Goal: Check status: Check status

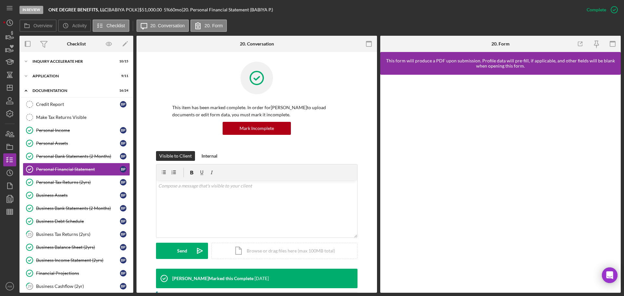
scroll to position [71, 0]
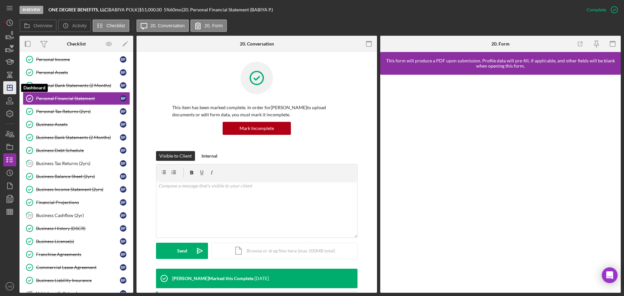
click at [9, 86] on polygon "button" at bounding box center [9, 87] width 5 height 5
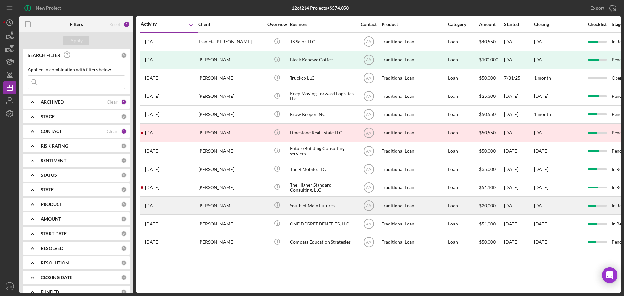
click at [309, 205] on div "South of Main Futures" at bounding box center [322, 205] width 65 height 17
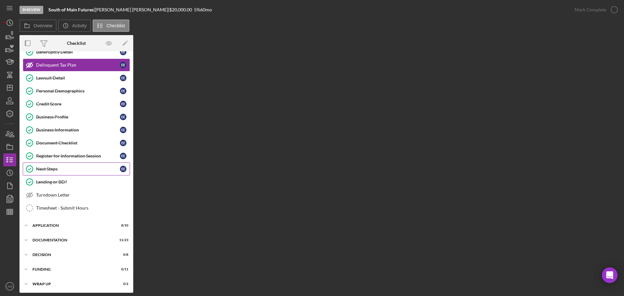
scroll to position [50, 0]
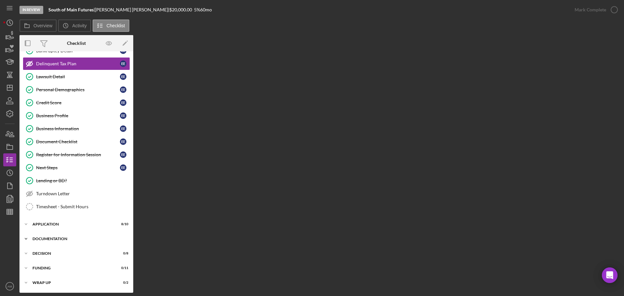
click at [48, 226] on div "Documentation" at bounding box center [79, 239] width 93 height 4
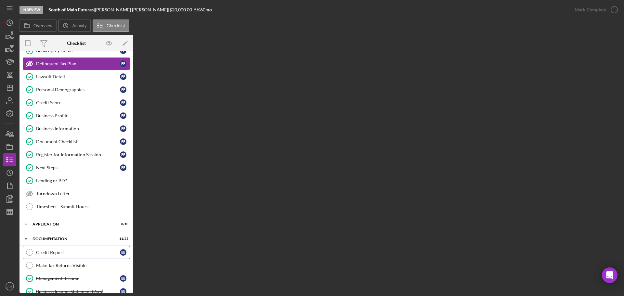
click at [46, 226] on div "Credit Report" at bounding box center [78, 252] width 84 height 5
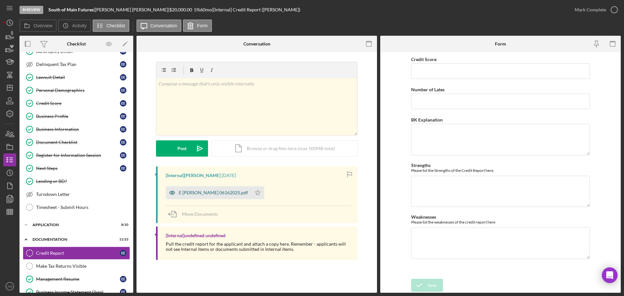
click at [192, 195] on div "E EIland 06162025.pdf" at bounding box center [213, 192] width 69 height 5
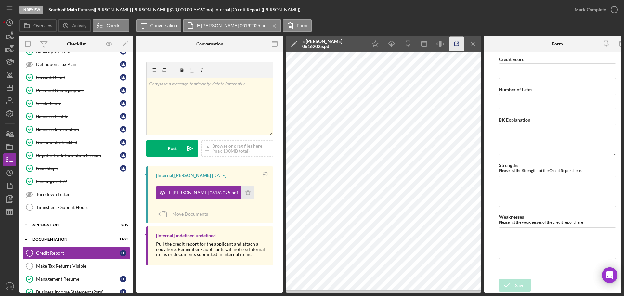
click at [458, 45] on icon "button" at bounding box center [457, 44] width 15 height 15
click at [10, 88] on icon "Icon/Dashboard" at bounding box center [10, 88] width 16 height 16
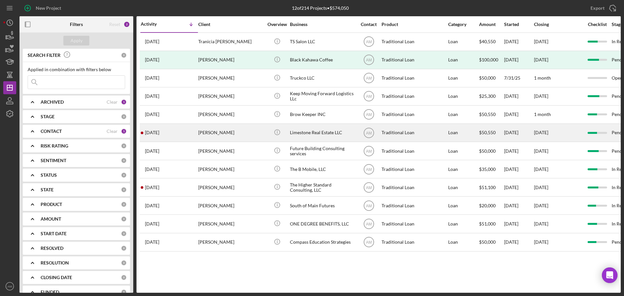
click at [213, 132] on div "Andrew Ramey" at bounding box center [230, 132] width 65 height 17
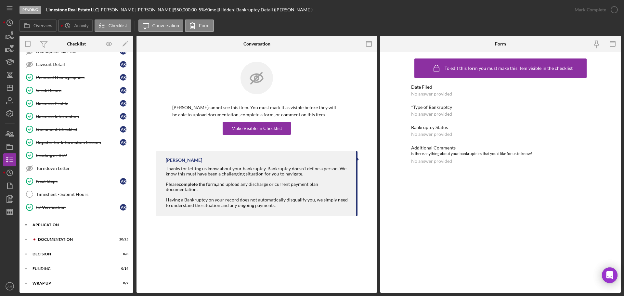
scroll to position [63, 0]
click at [56, 226] on div "Documentation" at bounding box center [81, 239] width 87 height 4
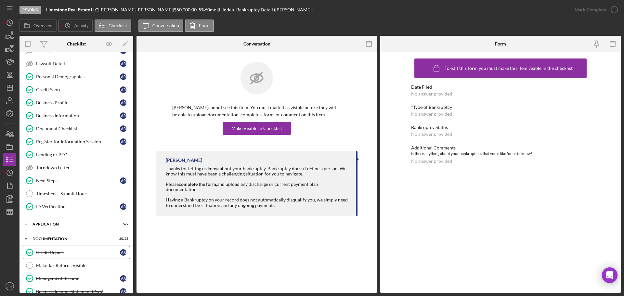
click at [55, 226] on div "Credit Report" at bounding box center [78, 252] width 84 height 5
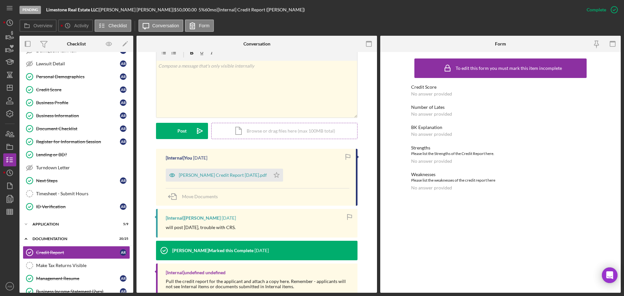
scroll to position [125, 0]
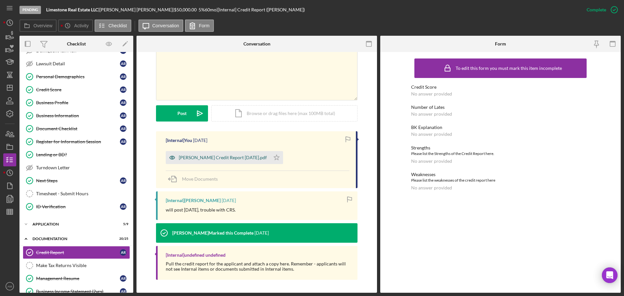
click at [236, 156] on div "Andrew Ramey Credit Report 7-18-2025.pdf" at bounding box center [223, 157] width 88 height 5
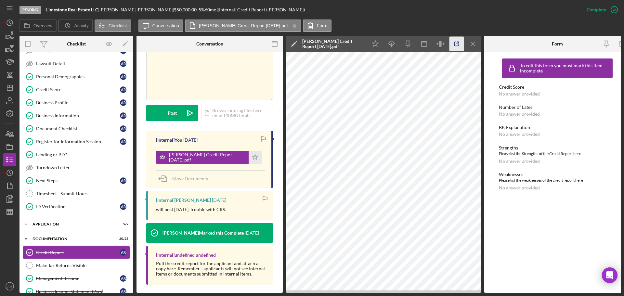
click at [456, 42] on icon "button" at bounding box center [457, 44] width 4 height 4
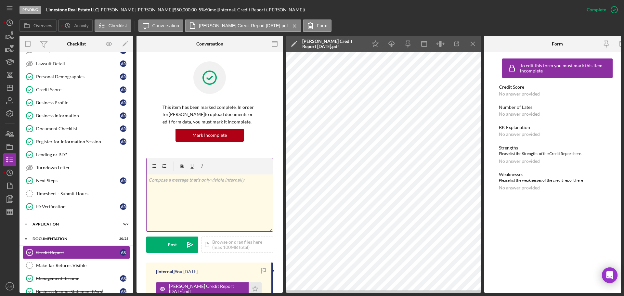
scroll to position [0, 0]
click at [474, 43] on icon "Icon/Menu Close" at bounding box center [473, 44] width 15 height 15
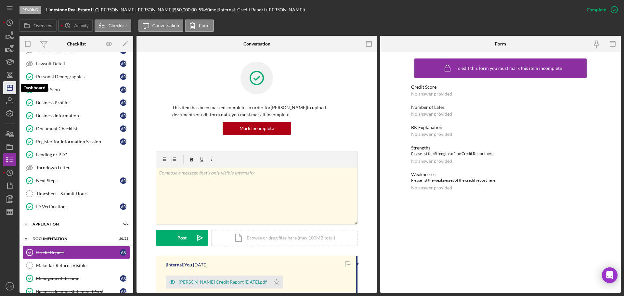
click at [10, 85] on icon "Icon/Dashboard" at bounding box center [10, 88] width 16 height 16
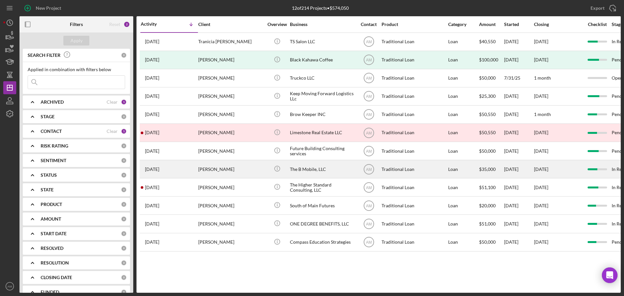
click at [306, 168] on div "The B Mobile, LLC" at bounding box center [322, 169] width 65 height 17
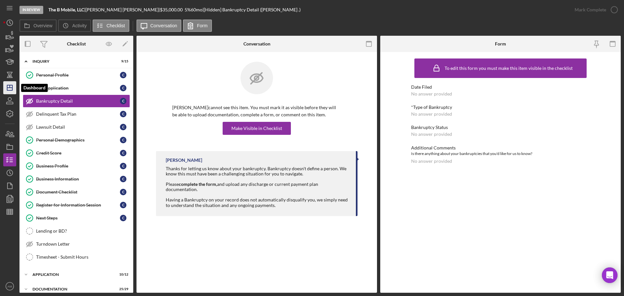
click at [12, 88] on polygon "button" at bounding box center [9, 87] width 5 height 5
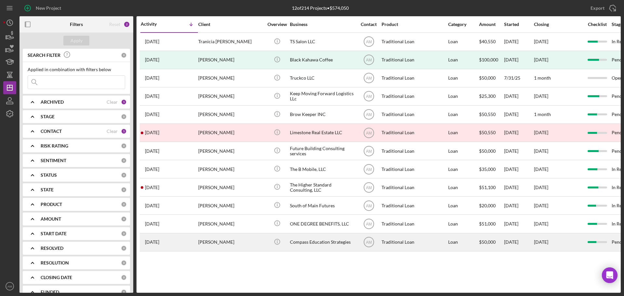
click at [305, 226] on div "Compass Education Strategies" at bounding box center [322, 242] width 65 height 17
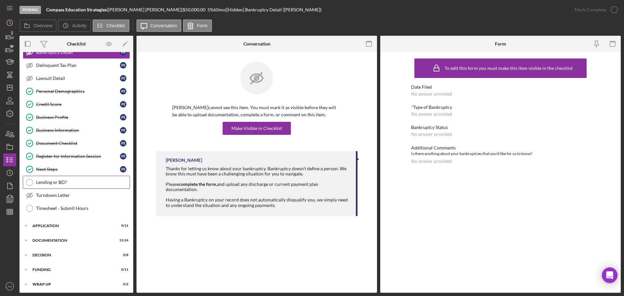
scroll to position [50, 0]
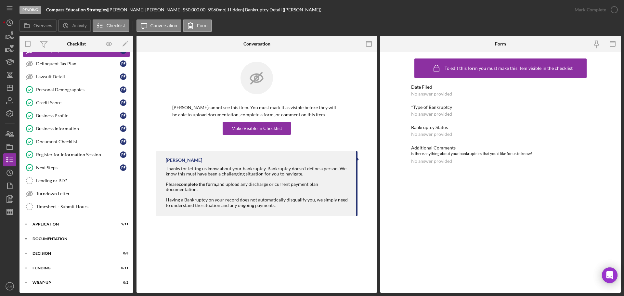
click at [57, 226] on div "Documentation" at bounding box center [79, 239] width 93 height 4
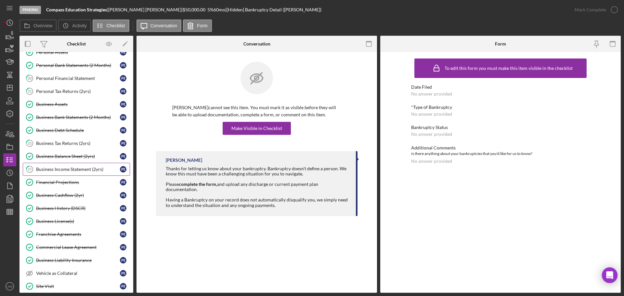
scroll to position [278, 0]
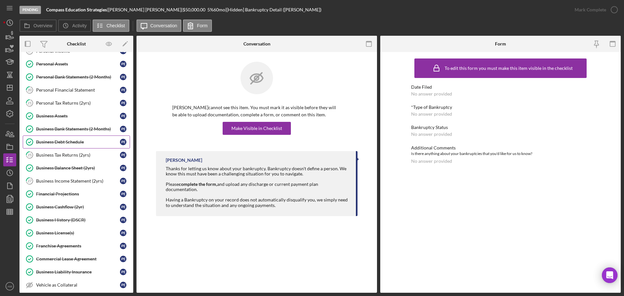
click at [56, 141] on div "Business Debt Schedule" at bounding box center [78, 141] width 84 height 5
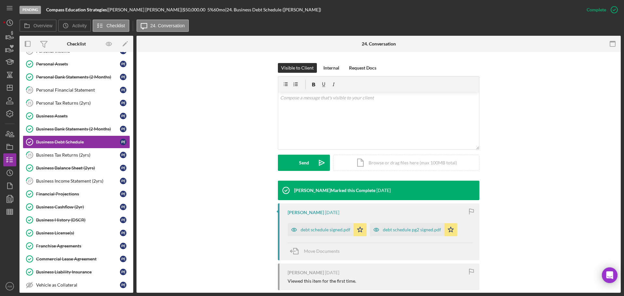
scroll to position [98, 0]
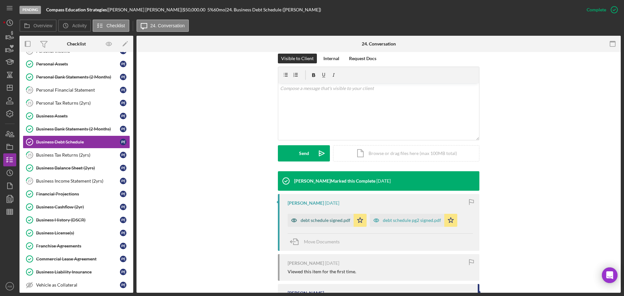
click at [319, 221] on div "debt schedule signed.pdf" at bounding box center [326, 220] width 50 height 5
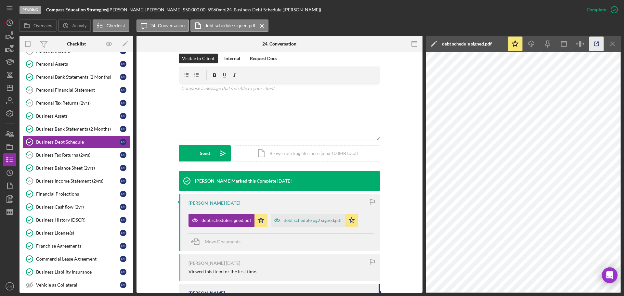
click at [499, 45] on icon "button" at bounding box center [596, 44] width 15 height 15
click at [317, 222] on div "debt schedule pg2 signed.pdf" at bounding box center [313, 220] width 58 height 5
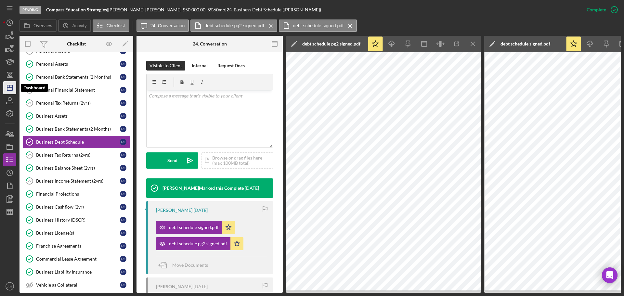
click at [11, 89] on icon "Icon/Dashboard" at bounding box center [10, 88] width 16 height 16
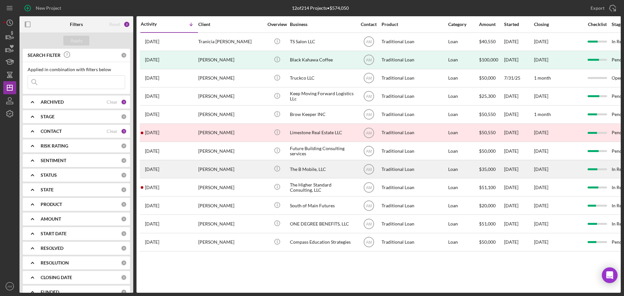
click at [306, 168] on div "The B Mobile, LLC" at bounding box center [322, 169] width 65 height 17
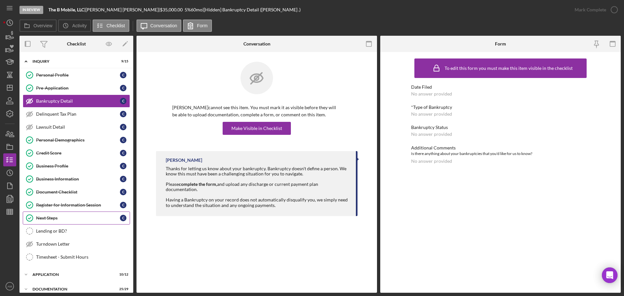
scroll to position [65, 0]
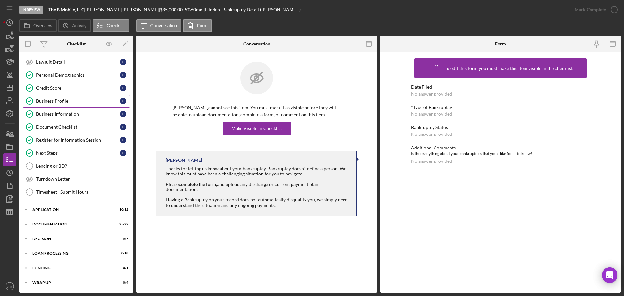
click at [61, 99] on div "Business Profile" at bounding box center [78, 101] width 84 height 5
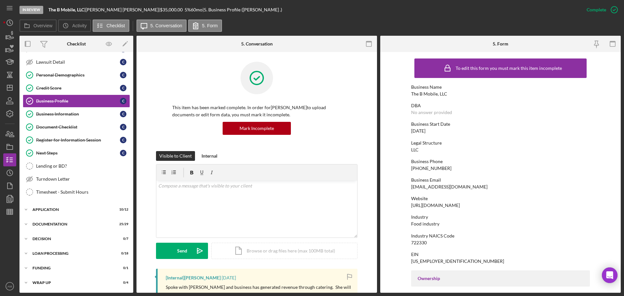
drag, startPoint x: 462, startPoint y: 206, endPoint x: 407, endPoint y: 207, distance: 55.0
click at [407, 207] on form "To edit this form you must mark this item incomplete Business Name The B Mobile…" at bounding box center [500, 172] width 241 height 241
copy div "https://www.thebmobile.com"
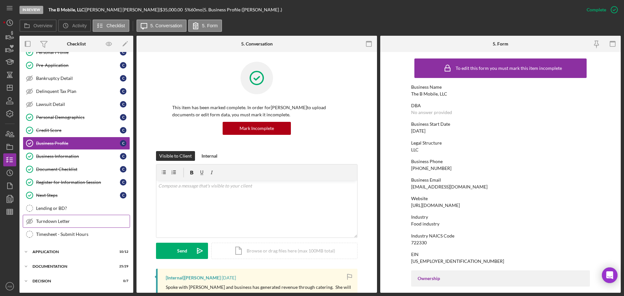
scroll to position [65, 0]
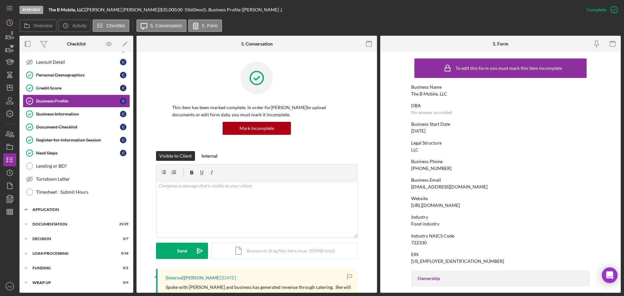
click at [46, 208] on div "Application" at bounding box center [79, 210] width 93 height 4
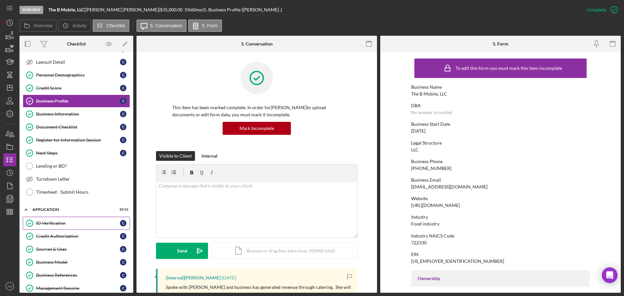
scroll to position [98, 0]
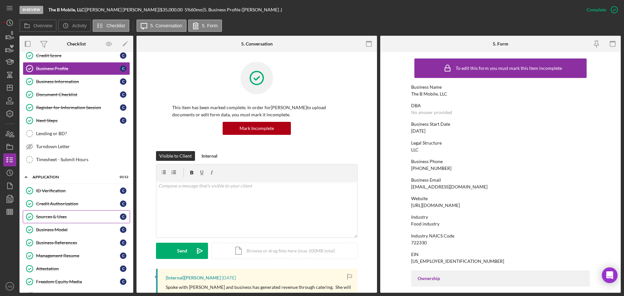
click at [58, 215] on div "Sources & Uses" at bounding box center [78, 216] width 84 height 5
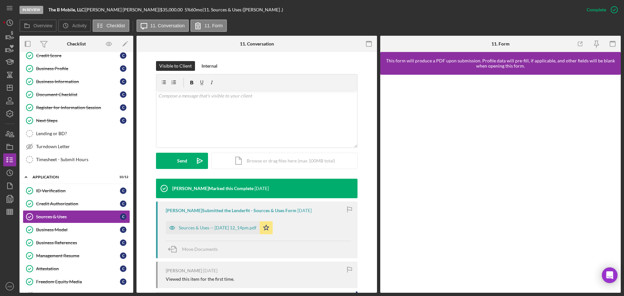
scroll to position [80, 0]
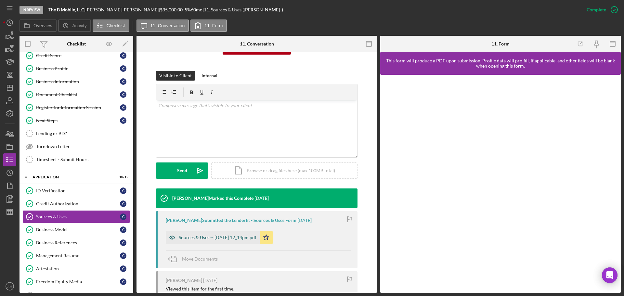
click at [221, 226] on div "Sources & Uses -- 2025-06-11 12_14pm.pdf" at bounding box center [218, 237] width 78 height 5
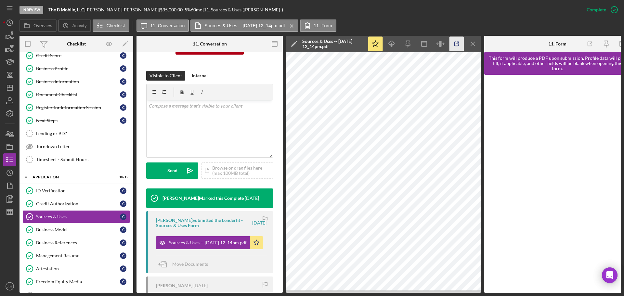
click at [457, 43] on icon "button" at bounding box center [457, 44] width 15 height 15
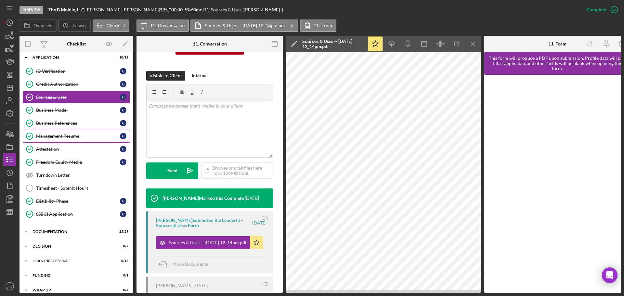
scroll to position [227, 0]
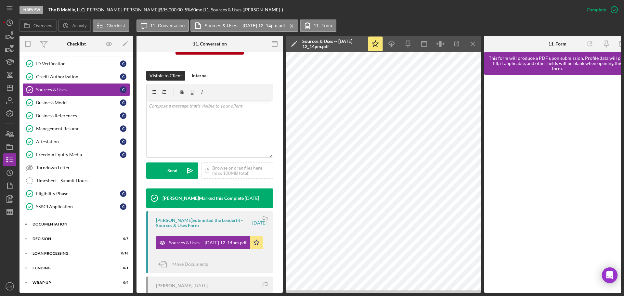
click at [47, 222] on div "Documentation" at bounding box center [79, 224] width 93 height 4
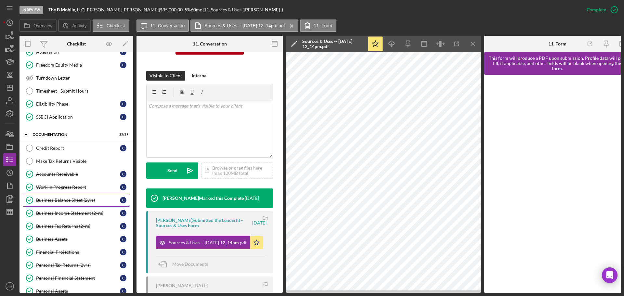
scroll to position [357, 0]
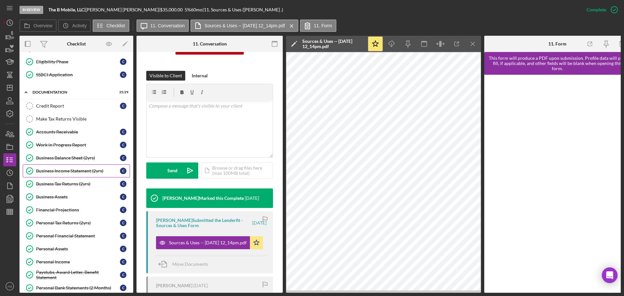
click at [68, 170] on div "Business Income Statement (2yrs)" at bounding box center [78, 170] width 84 height 5
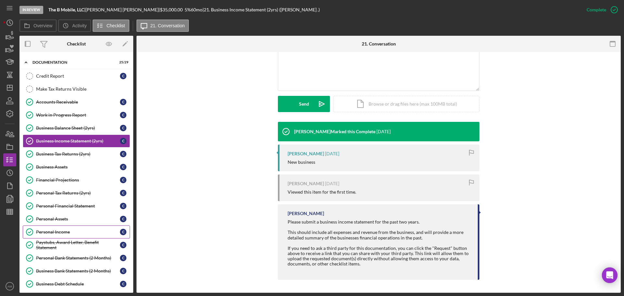
scroll to position [389, 0]
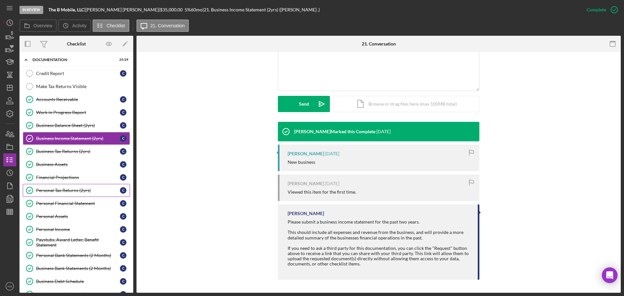
click at [64, 190] on div "Personal Tax Returns (2yrs)" at bounding box center [78, 190] width 84 height 5
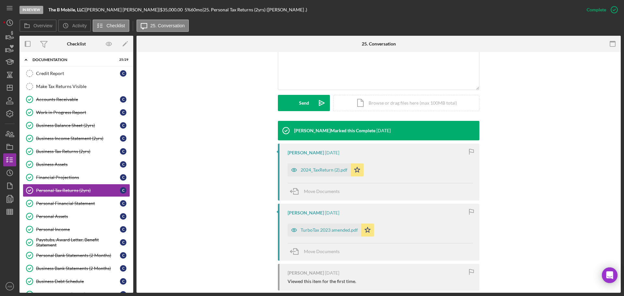
scroll to position [163, 0]
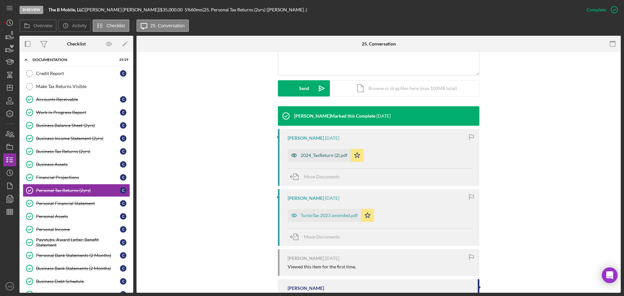
click at [330, 154] on div "2024_TaxReturn (2).pdf" at bounding box center [324, 155] width 47 height 5
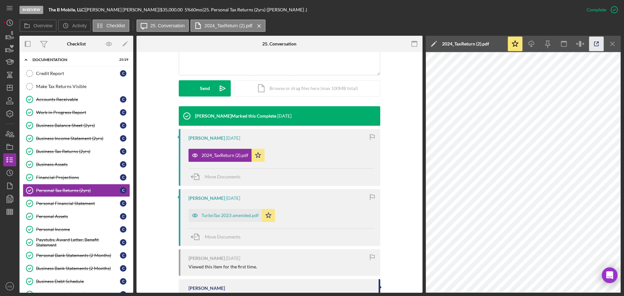
click at [499, 42] on icon "button" at bounding box center [596, 44] width 15 height 15
click at [59, 176] on div "Financial Projections" at bounding box center [78, 177] width 84 height 5
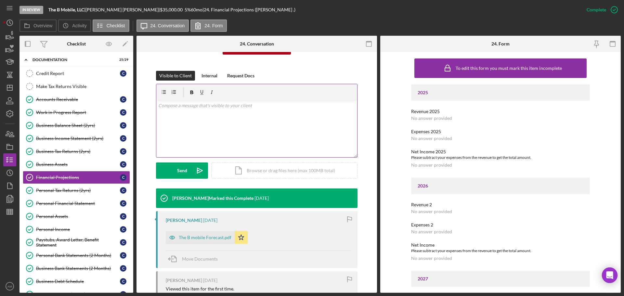
scroll to position [98, 0]
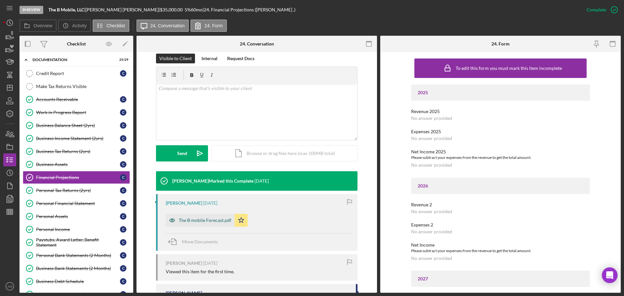
click at [195, 220] on div "The B mobile Forecast.pdf" at bounding box center [205, 220] width 53 height 5
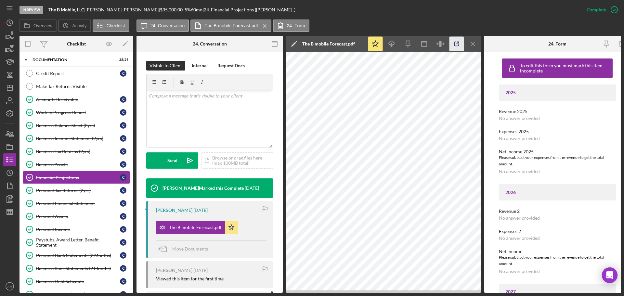
click at [457, 44] on line "button" at bounding box center [458, 43] width 2 height 2
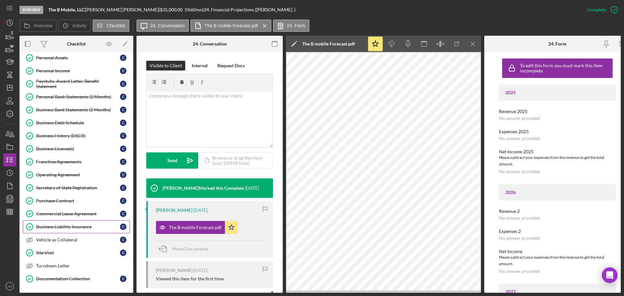
scroll to position [552, 0]
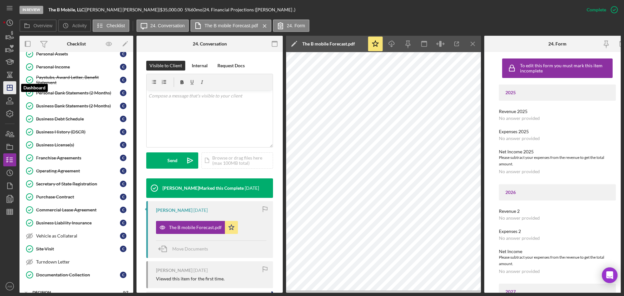
click at [10, 87] on icon "Icon/Dashboard" at bounding box center [10, 88] width 16 height 16
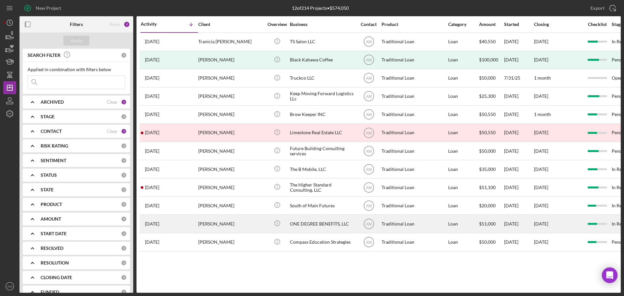
click at [320, 223] on div "ONE DEGREE BENEFITS, LLC" at bounding box center [322, 223] width 65 height 17
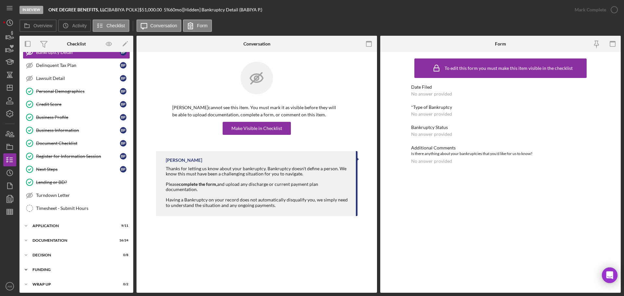
scroll to position [50, 0]
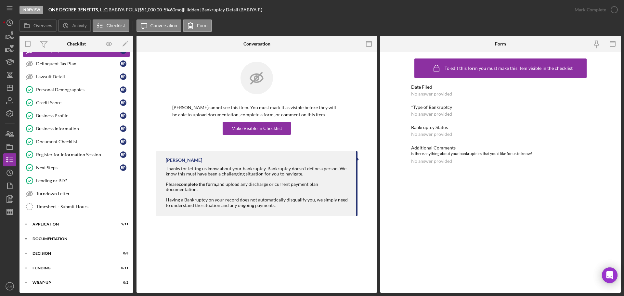
click at [55, 226] on div "Documentation" at bounding box center [79, 239] width 93 height 4
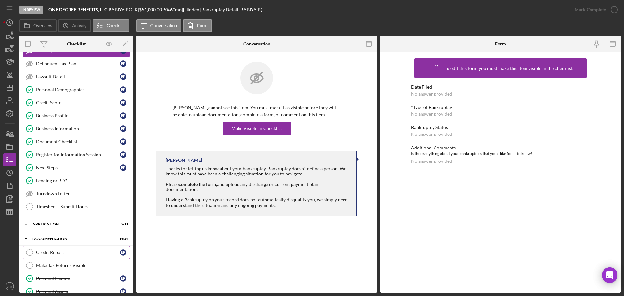
click at [50, 226] on div "Credit Report" at bounding box center [78, 252] width 84 height 5
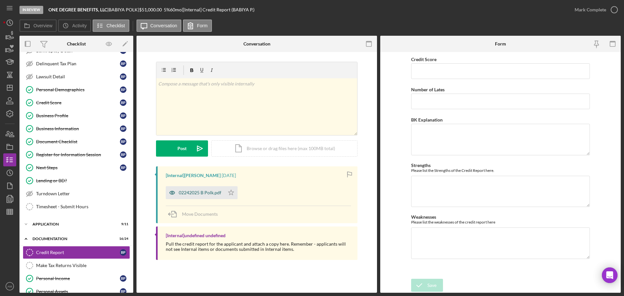
click at [201, 193] on div "02242025 B Polk.pdf" at bounding box center [200, 192] width 43 height 5
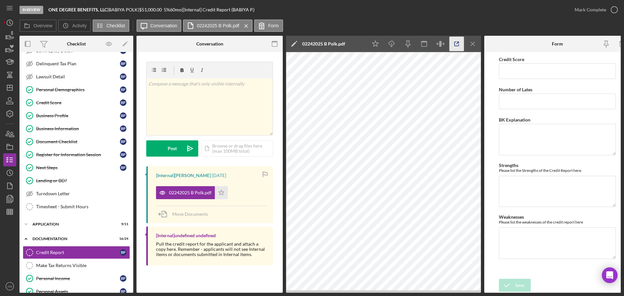
click at [460, 44] on icon "button" at bounding box center [457, 44] width 15 height 15
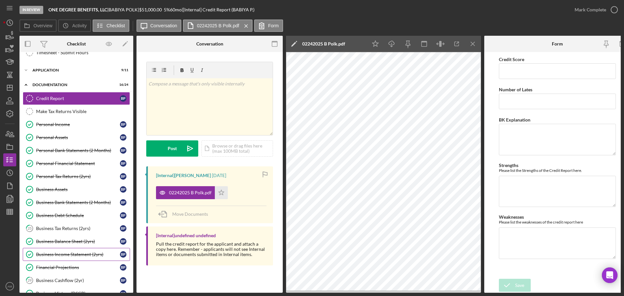
scroll to position [213, 0]
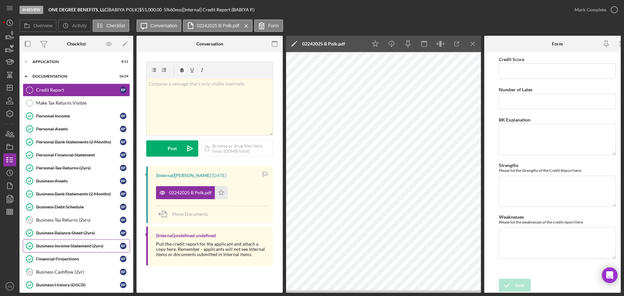
click at [74, 226] on div "Business Income Statement (2yrs)" at bounding box center [78, 246] width 84 height 5
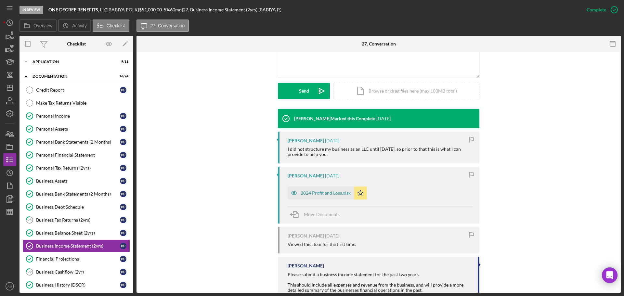
scroll to position [163, 0]
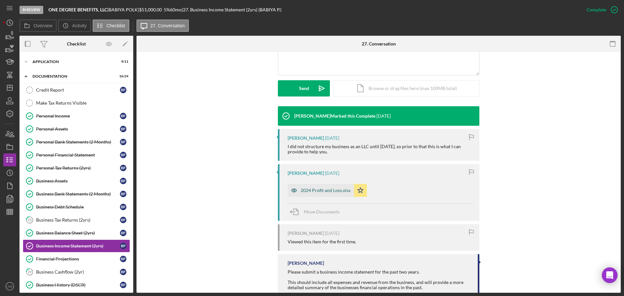
click at [320, 191] on div "2024 Profit and Loss.xlsx" at bounding box center [326, 190] width 50 height 5
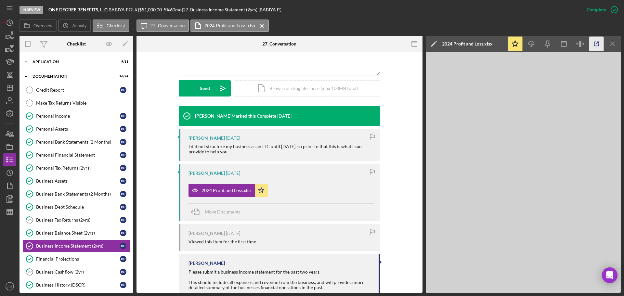
click at [499, 44] on icon "button" at bounding box center [596, 44] width 15 height 15
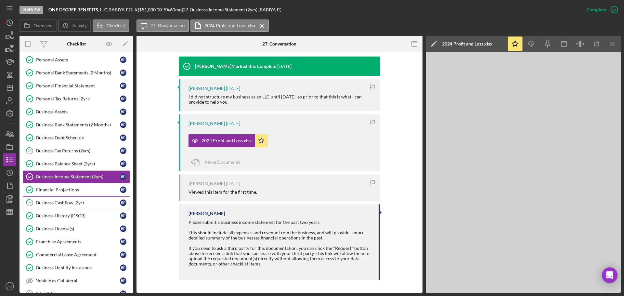
scroll to position [278, 0]
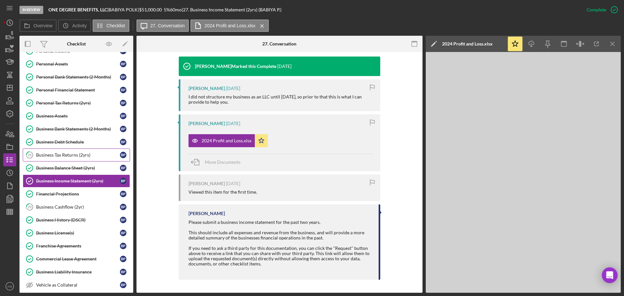
click at [65, 154] on div "Business Tax Returns (2yrs)" at bounding box center [78, 154] width 84 height 5
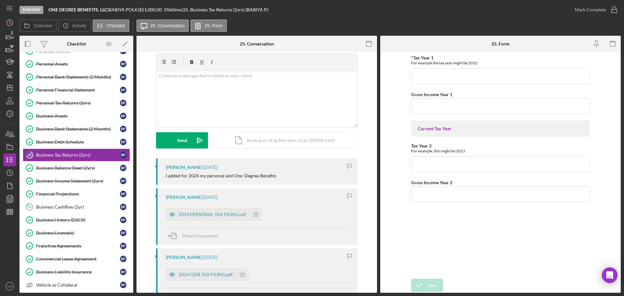
scroll to position [65, 0]
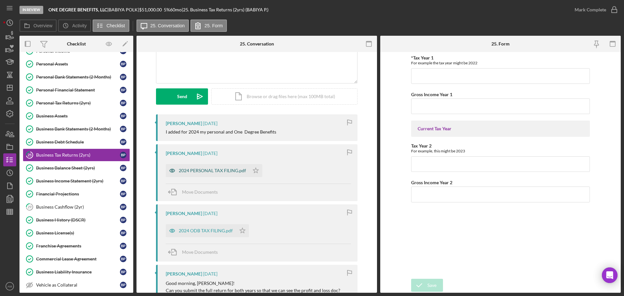
click at [210, 169] on div "2024 PERSONAL TAX FILING.pdf" at bounding box center [212, 170] width 67 height 5
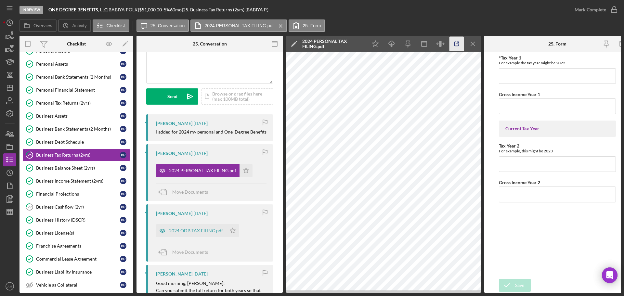
click at [459, 44] on icon "button" at bounding box center [457, 44] width 15 height 15
click at [77, 226] on div "Commercial Lease Agreement" at bounding box center [78, 259] width 84 height 5
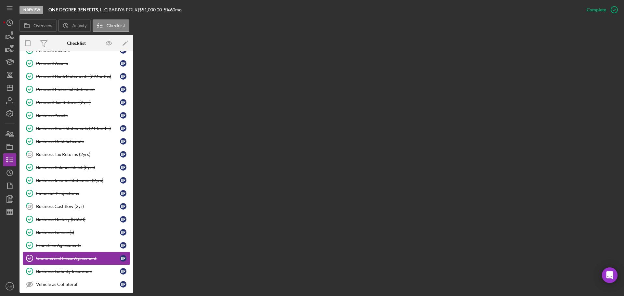
click at [63, 226] on div "Commercial Lease Agreement" at bounding box center [78, 258] width 84 height 5
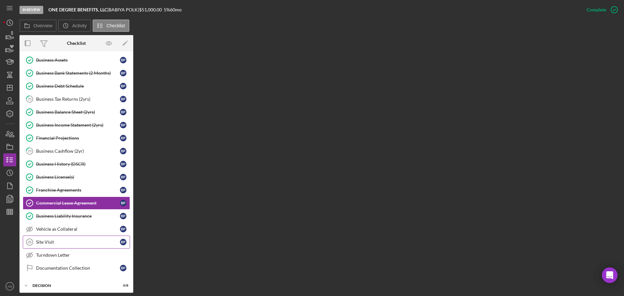
scroll to position [365, 0]
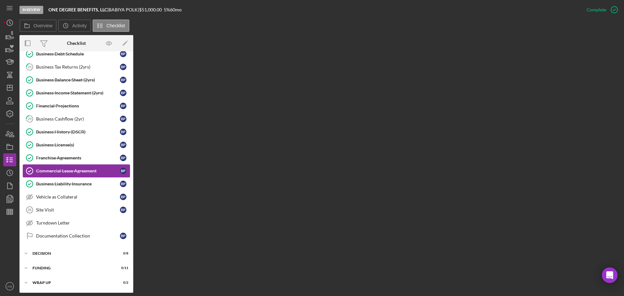
click at [62, 170] on div "Commercial Lease Agreement" at bounding box center [78, 170] width 84 height 5
click at [63, 183] on div "Business Liability Insurance" at bounding box center [78, 183] width 84 height 5
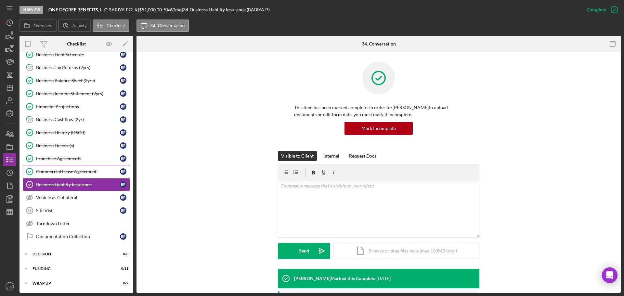
click at [64, 170] on div "Commercial Lease Agreement" at bounding box center [78, 171] width 84 height 5
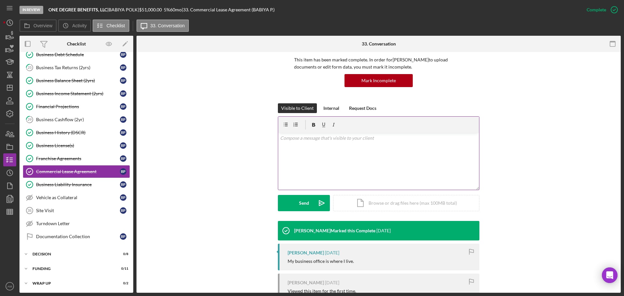
scroll to position [121, 0]
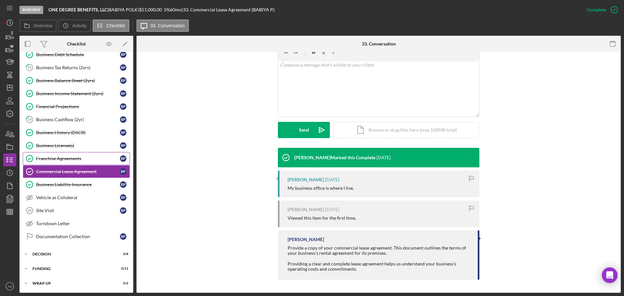
click at [57, 156] on div "Franchise Agreements" at bounding box center [78, 158] width 84 height 5
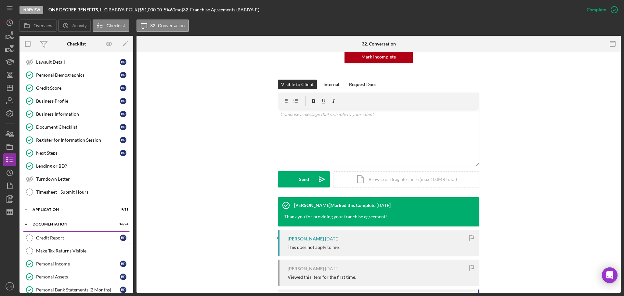
scroll to position [98, 0]
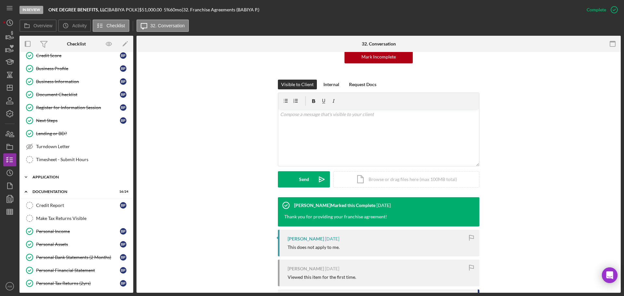
click at [44, 177] on div "Application" at bounding box center [79, 177] width 93 height 4
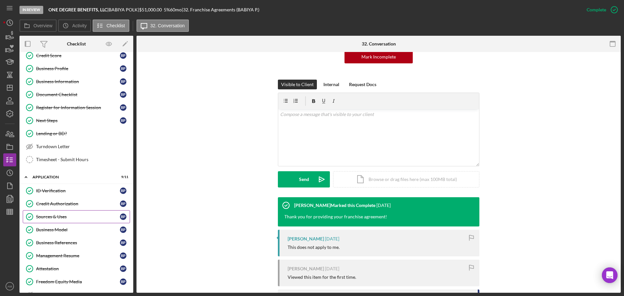
click at [53, 214] on div "Sources & Uses" at bounding box center [78, 216] width 84 height 5
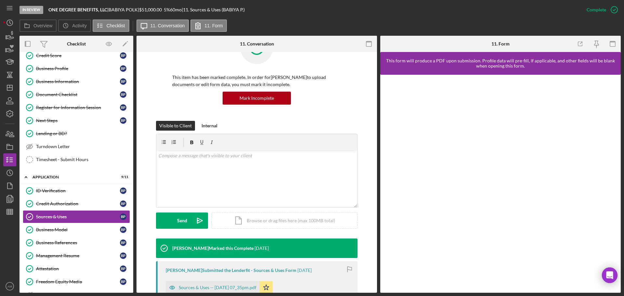
scroll to position [65, 0]
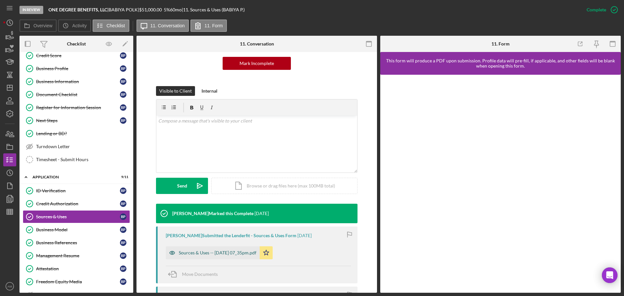
click at [225, 226] on div "Sources & Uses -- 2025-02-22 07_35pm.pdf" at bounding box center [213, 252] width 94 height 13
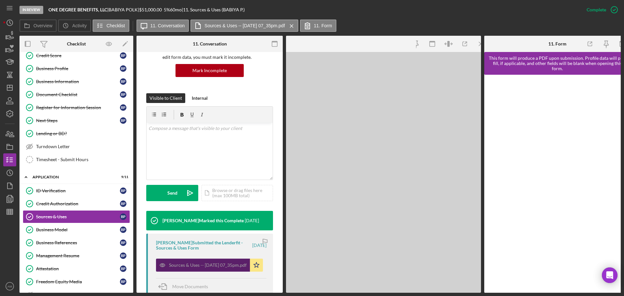
scroll to position [72, 0]
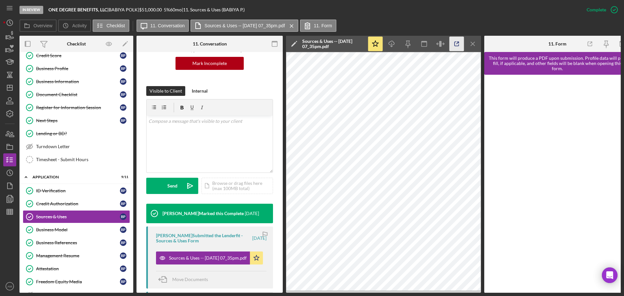
click at [458, 42] on polyline "button" at bounding box center [458, 43] width 2 height 2
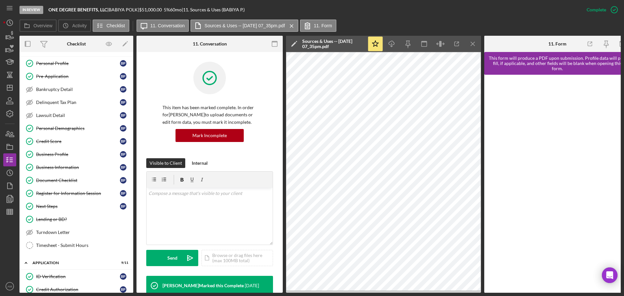
scroll to position [0, 0]
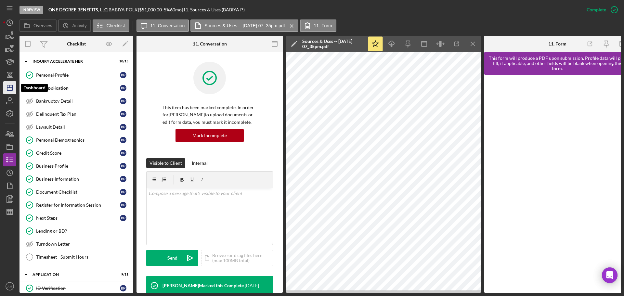
click at [11, 87] on icon "Icon/Dashboard" at bounding box center [10, 88] width 16 height 16
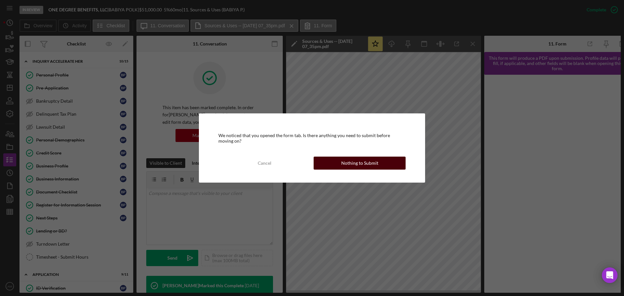
click at [358, 164] on div "Nothing to Submit" at bounding box center [359, 163] width 37 height 13
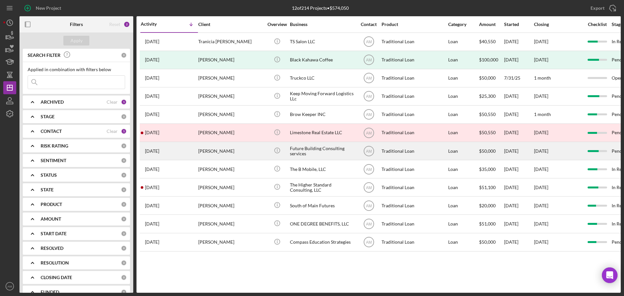
click at [301, 151] on div "Future Building Consulting services" at bounding box center [322, 150] width 65 height 17
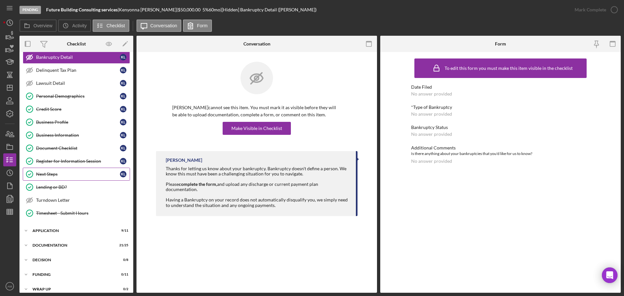
scroll to position [50, 0]
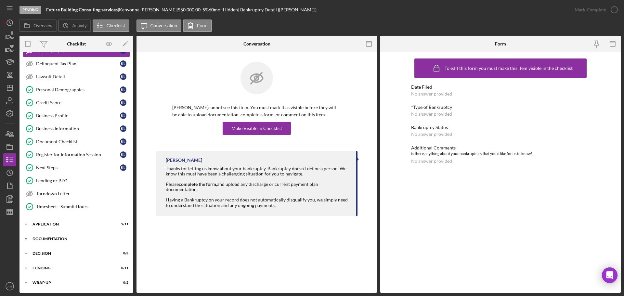
click at [52, 226] on div "Documentation" at bounding box center [79, 239] width 93 height 4
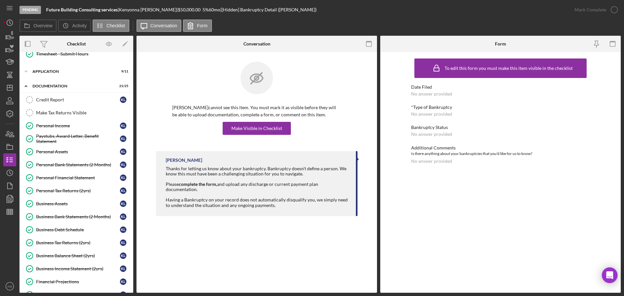
scroll to position [213, 0]
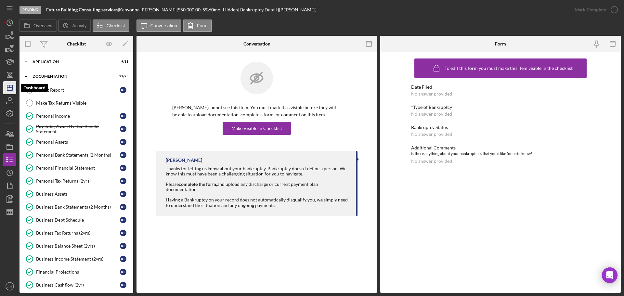
click at [12, 89] on polygon "button" at bounding box center [9, 87] width 5 height 5
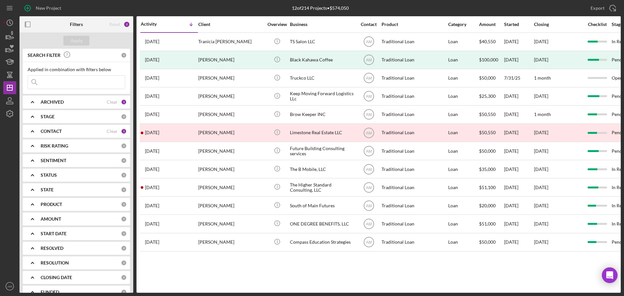
click at [116, 102] on div "ARCHIVED Clear 1" at bounding box center [84, 102] width 86 height 6
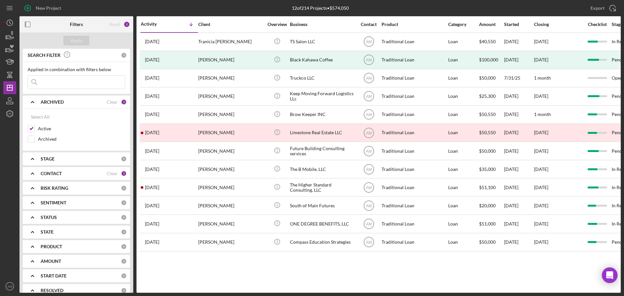
click at [113, 170] on div "CONTACT Clear 1" at bounding box center [84, 173] width 86 height 13
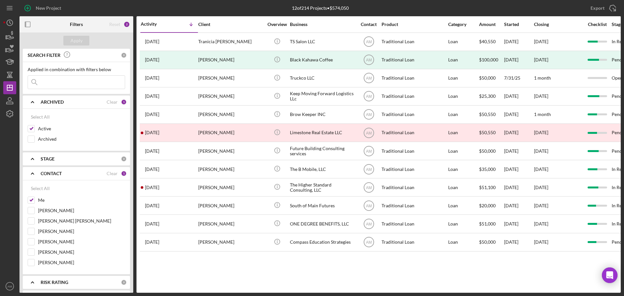
click at [32, 197] on input "Me" at bounding box center [31, 200] width 7 height 7
checkbox input "false"
click at [118, 103] on div "ARCHIVED Clear 1" at bounding box center [84, 102] width 86 height 6
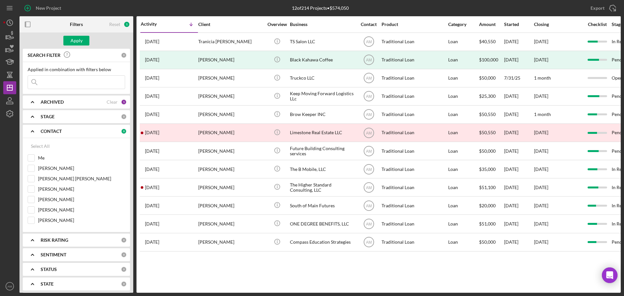
click at [117, 101] on div "ARCHIVED Clear 1" at bounding box center [84, 102] width 86 height 6
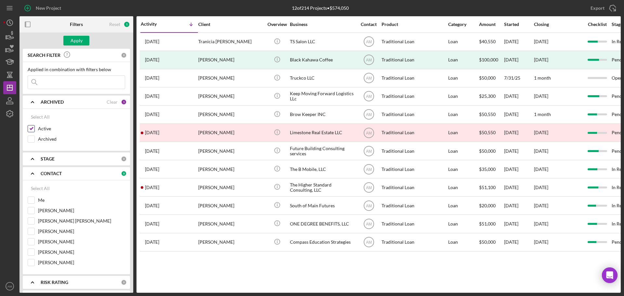
click at [33, 129] on input "Active" at bounding box center [31, 128] width 7 height 7
checkbox input "true"
click at [46, 83] on input at bounding box center [76, 82] width 97 height 13
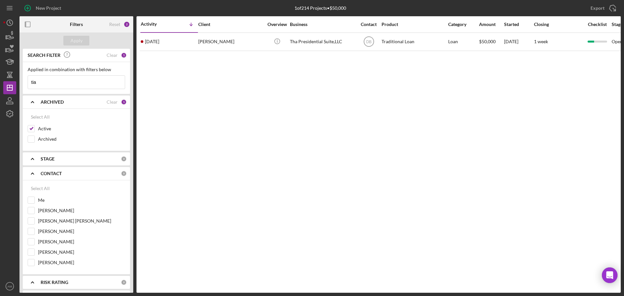
drag, startPoint x: 43, startPoint y: 84, endPoint x: 20, endPoint y: 79, distance: 23.9
click at [20, 79] on div "SEARCH FILTER Clear 1 Applied in combination with filters below tia Icon/Menu C…" at bounding box center [77, 171] width 114 height 244
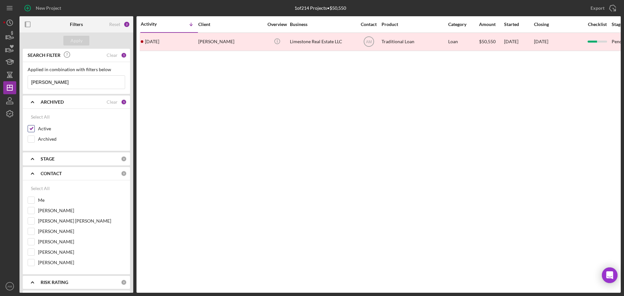
type input "ramey"
click at [31, 127] on input "Active" at bounding box center [31, 128] width 7 height 7
checkbox input "false"
drag, startPoint x: 44, startPoint y: 84, endPoint x: -2, endPoint y: 83, distance: 46.2
click at [0, 83] on html "New Project 1 of 214 Projects • $50,550 Export Icon/Export Filters Reset 1 Appl…" at bounding box center [312, 148] width 624 height 296
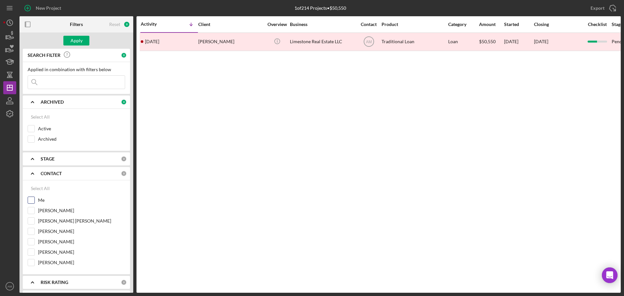
click at [31, 201] on input "Me" at bounding box center [31, 200] width 7 height 7
checkbox input "true"
click at [75, 39] on div "Apply" at bounding box center [77, 41] width 12 height 10
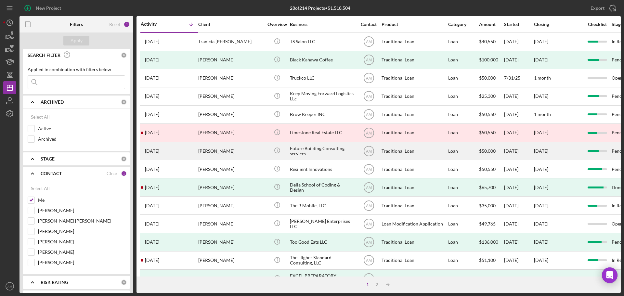
click at [302, 149] on div "Future Building Consulting services" at bounding box center [322, 150] width 65 height 17
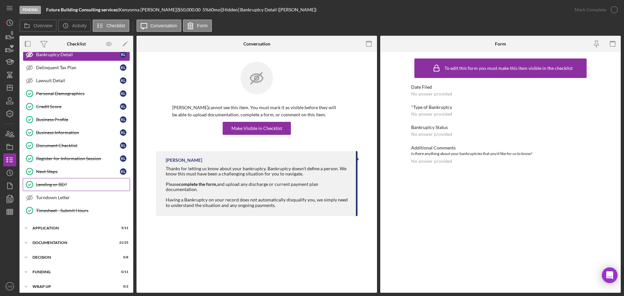
scroll to position [50, 0]
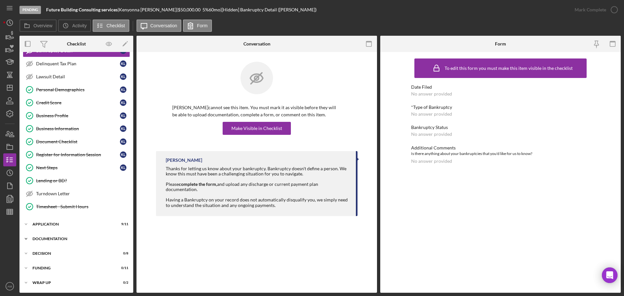
click at [52, 226] on div "Documentation" at bounding box center [79, 239] width 93 height 4
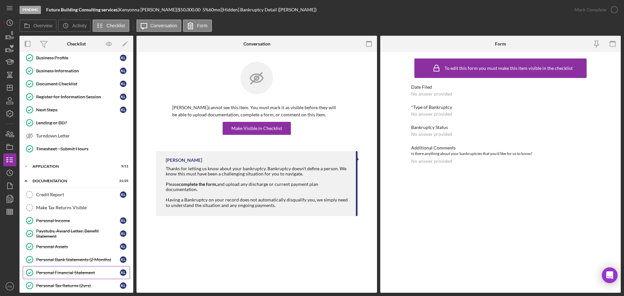
scroll to position [148, 0]
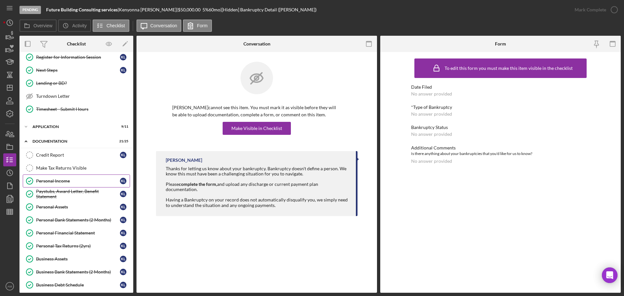
click at [56, 181] on div "Personal Income" at bounding box center [78, 180] width 84 height 5
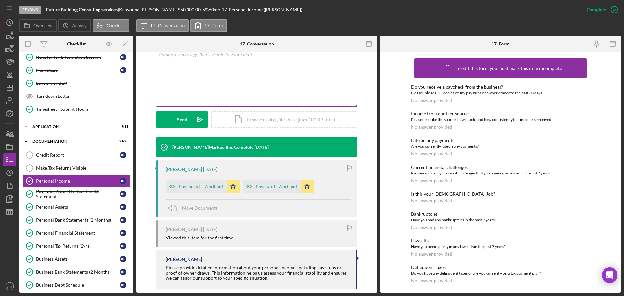
scroll to position [141, 0]
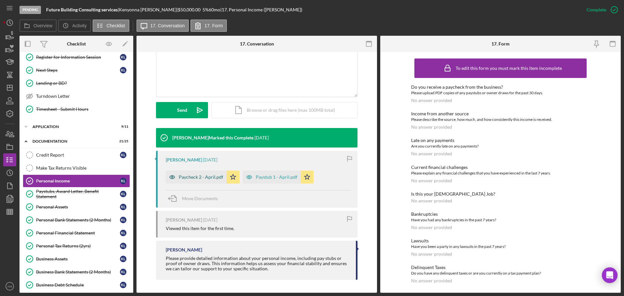
click at [192, 176] on div "Paycheck 2 - April.pdf" at bounding box center [201, 177] width 45 height 5
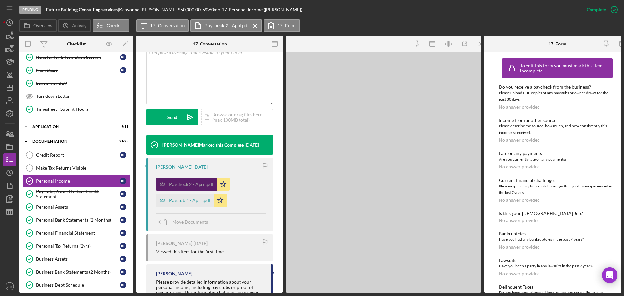
scroll to position [148, 0]
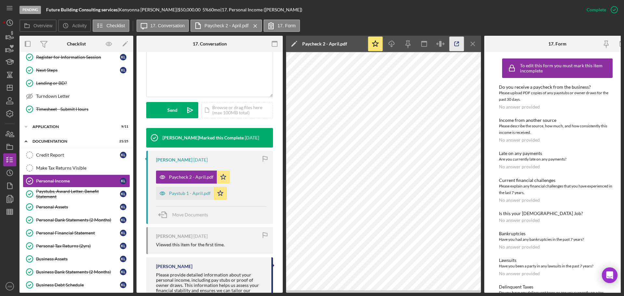
click at [458, 45] on icon "button" at bounding box center [457, 44] width 15 height 15
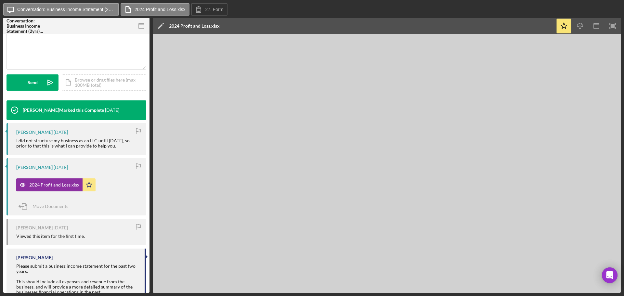
scroll to position [163, 0]
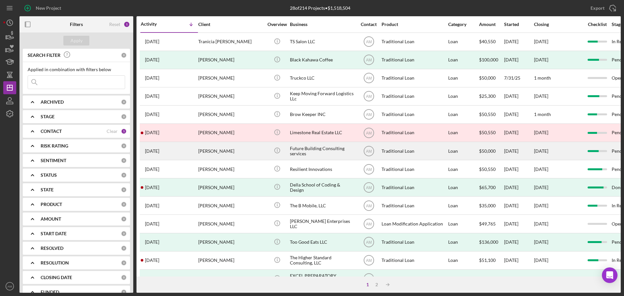
click at [316, 151] on div "Future Building Consulting services" at bounding box center [322, 150] width 65 height 17
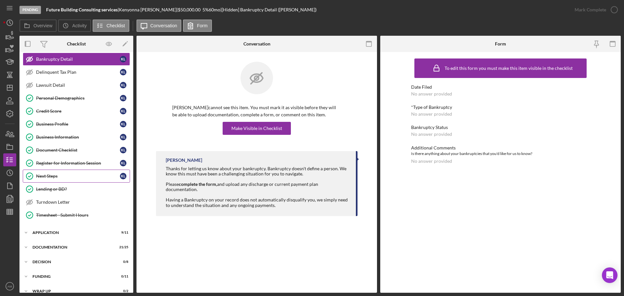
scroll to position [50, 0]
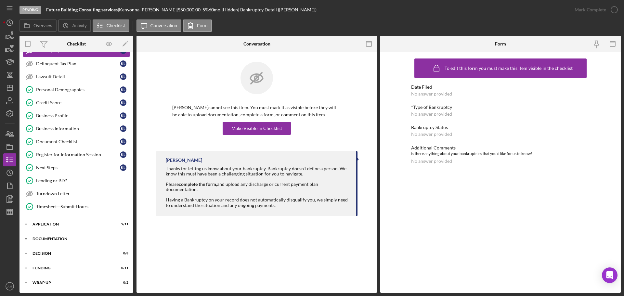
click at [51, 237] on div "Icon/Expander Documentation 21 / 25" at bounding box center [77, 238] width 114 height 13
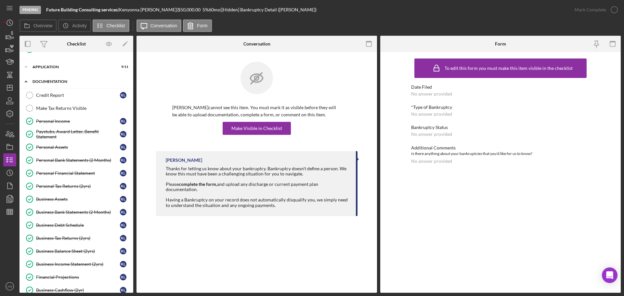
scroll to position [213, 0]
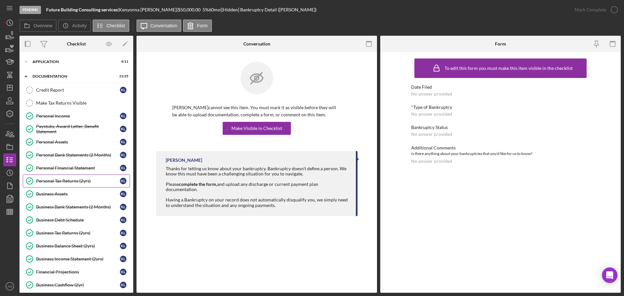
click at [70, 180] on div "Personal Tax Returns (2yrs)" at bounding box center [78, 180] width 84 height 5
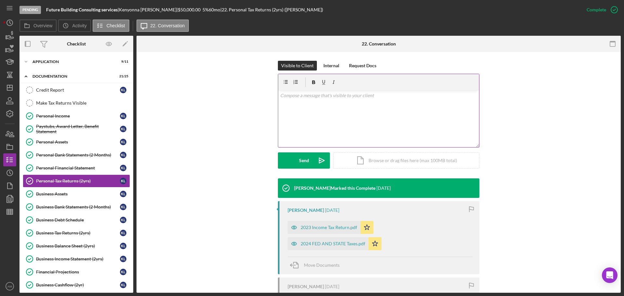
scroll to position [98, 0]
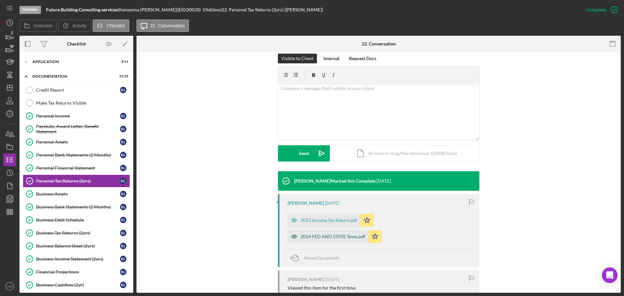
click at [365, 234] on div "2024 FED AND STATE Taxes.pdf" at bounding box center [333, 236] width 65 height 5
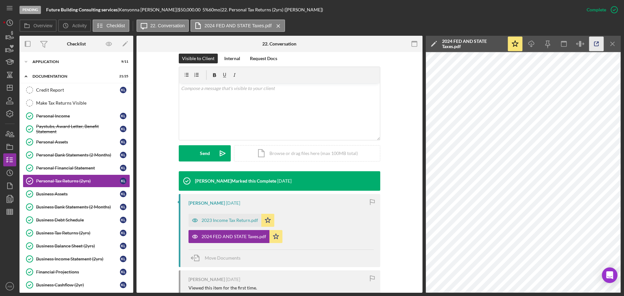
click at [600, 44] on icon "button" at bounding box center [596, 44] width 15 height 15
click at [59, 220] on div "Business Debt Schedule" at bounding box center [78, 220] width 84 height 5
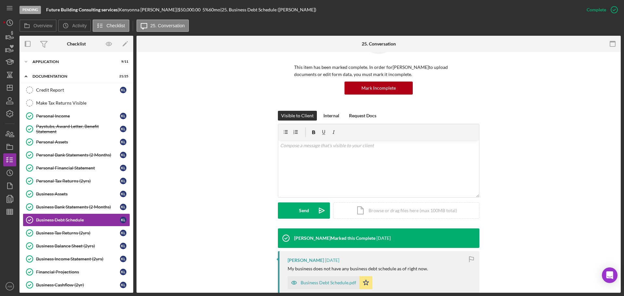
scroll to position [98, 0]
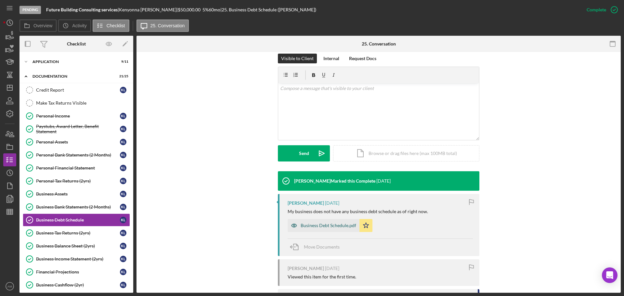
click at [322, 224] on div "Business Debt Schedule.pdf" at bounding box center [329, 225] width 56 height 5
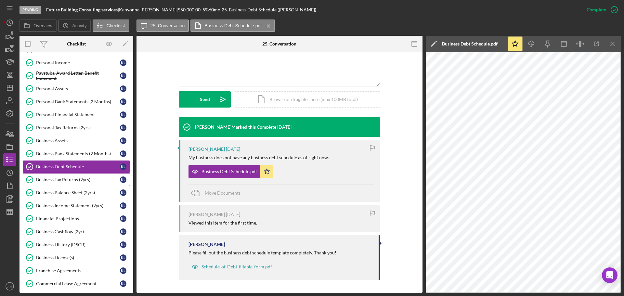
scroll to position [278, 0]
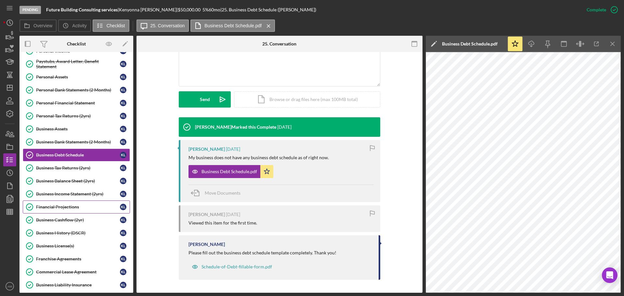
click at [55, 208] on div "Financial Projections" at bounding box center [78, 207] width 84 height 5
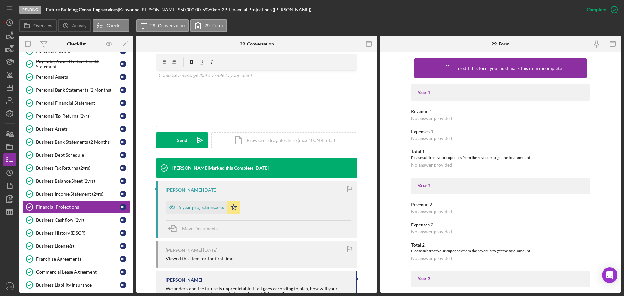
scroll to position [130, 0]
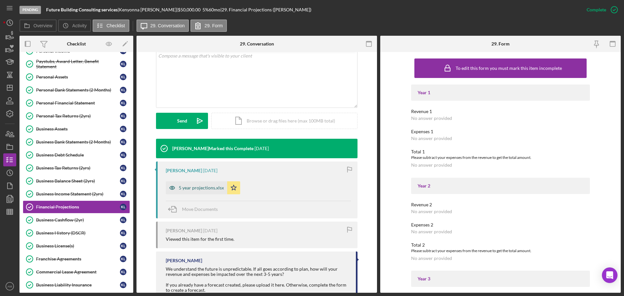
click at [201, 188] on div "5 year projections.xlsx" at bounding box center [201, 187] width 45 height 5
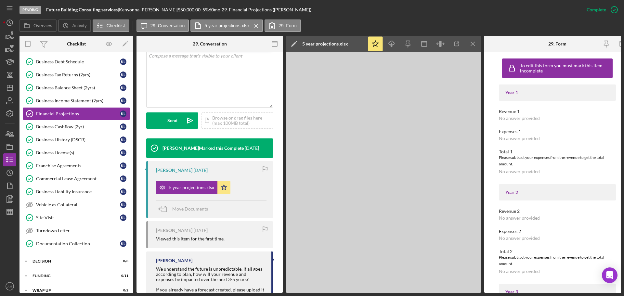
scroll to position [376, 0]
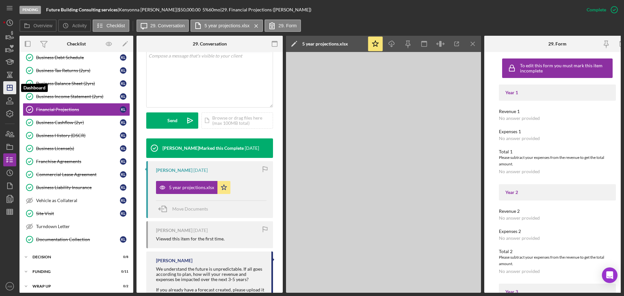
click at [9, 88] on icon "Icon/Dashboard" at bounding box center [10, 88] width 16 height 16
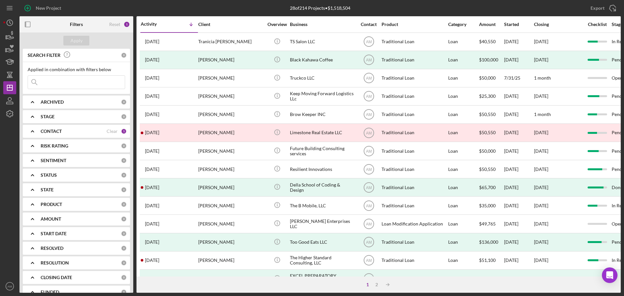
click at [113, 131] on div "Clear" at bounding box center [112, 131] width 11 height 5
click at [113, 131] on div "CONTACT" at bounding box center [81, 131] width 80 height 5
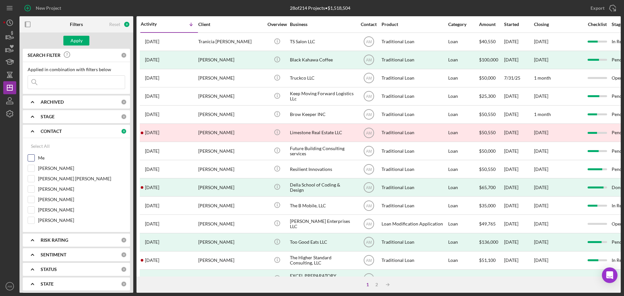
click at [34, 158] on div "Me" at bounding box center [77, 159] width 98 height 10
click at [31, 157] on input "Me" at bounding box center [31, 158] width 7 height 7
checkbox input "true"
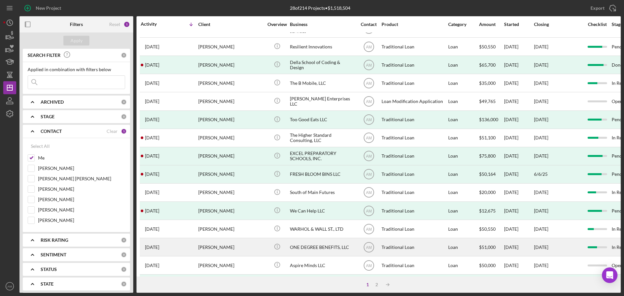
scroll to position [90, 0]
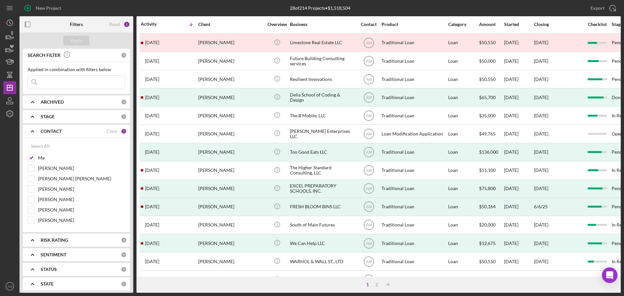
click at [121, 100] on div "0" at bounding box center [124, 102] width 6 height 6
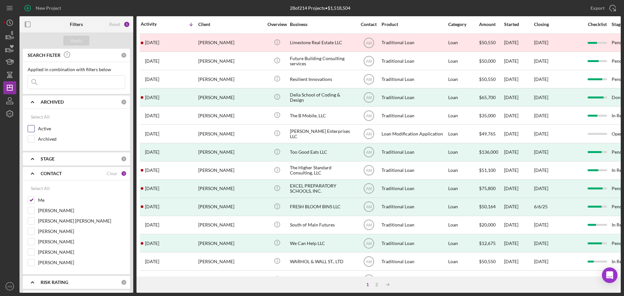
click at [29, 128] on input "Active" at bounding box center [31, 128] width 7 height 7
checkbox input "true"
click at [79, 42] on div "Apply" at bounding box center [77, 41] width 12 height 10
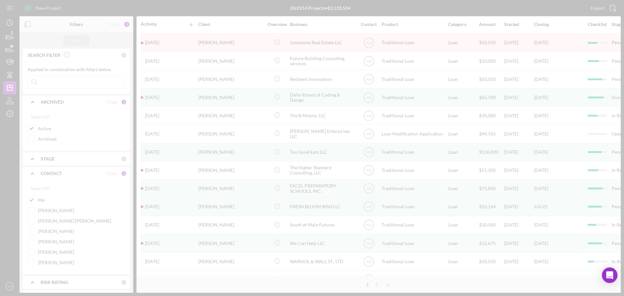
scroll to position [0, 0]
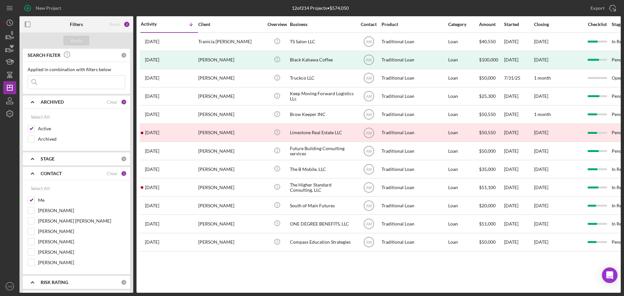
click at [445, 275] on div "Activity Icon/Table Sort Arrow Client Overview Business Contact Product Categor…" at bounding box center [379, 154] width 484 height 277
